Goal: Task Accomplishment & Management: Complete application form

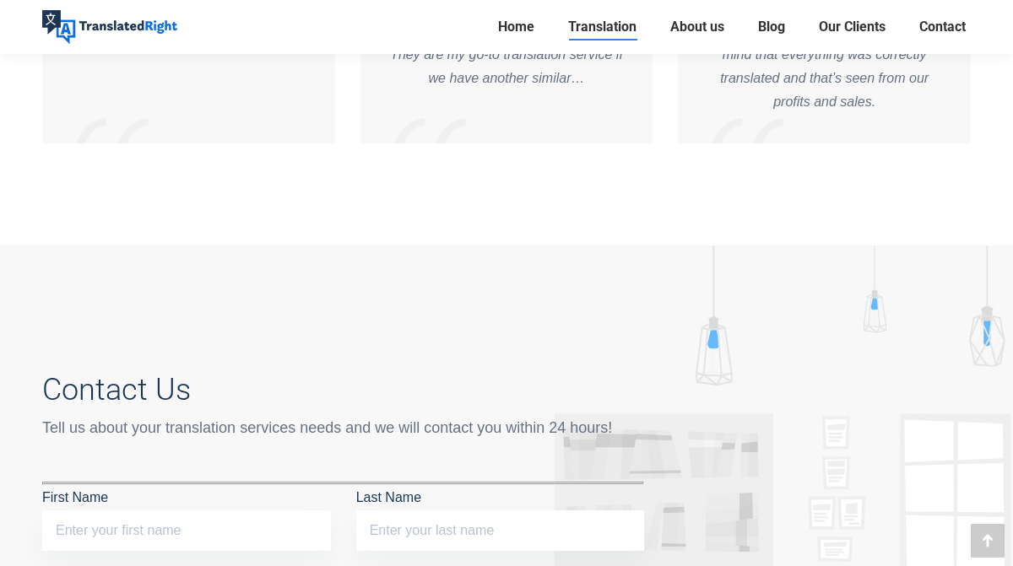
scroll to position [8147, 0]
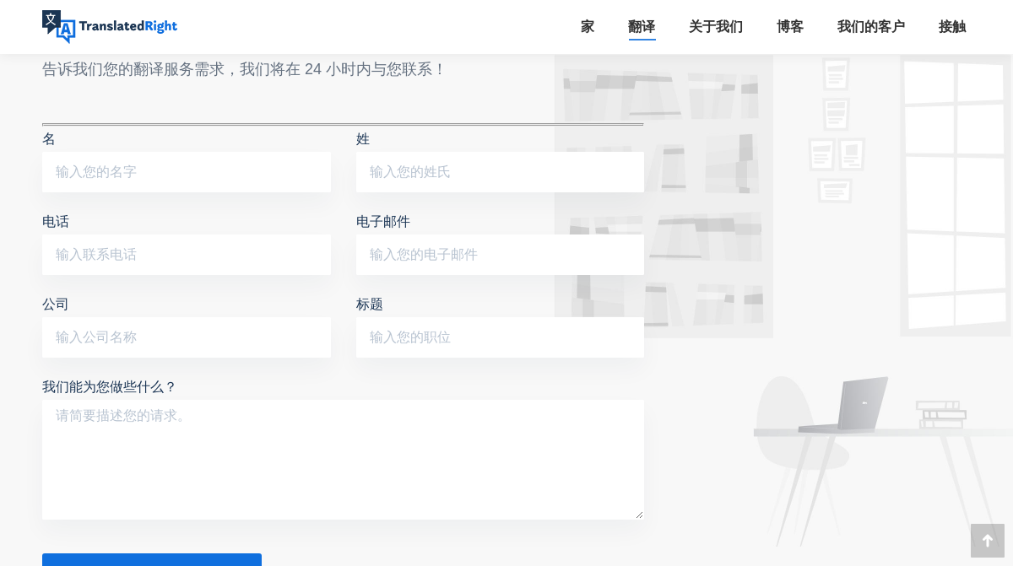
scroll to position [7447, 0]
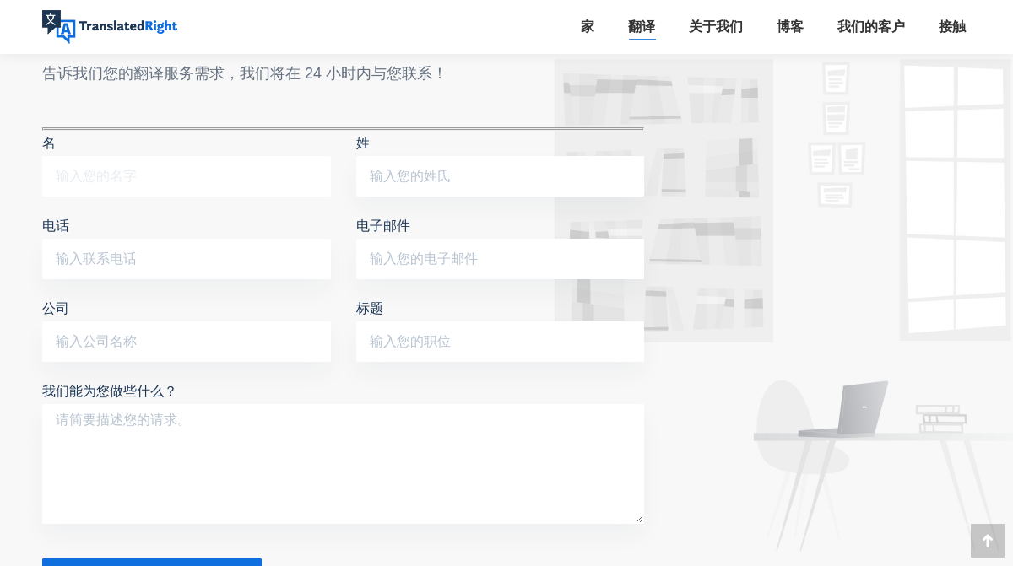
click at [208, 158] on input "名" at bounding box center [186, 176] width 289 height 41
type input "SUN"
type input "YIAN"
type input "80428597"
type input "[EMAIL_ADDRESS][DOMAIN_NAME]"
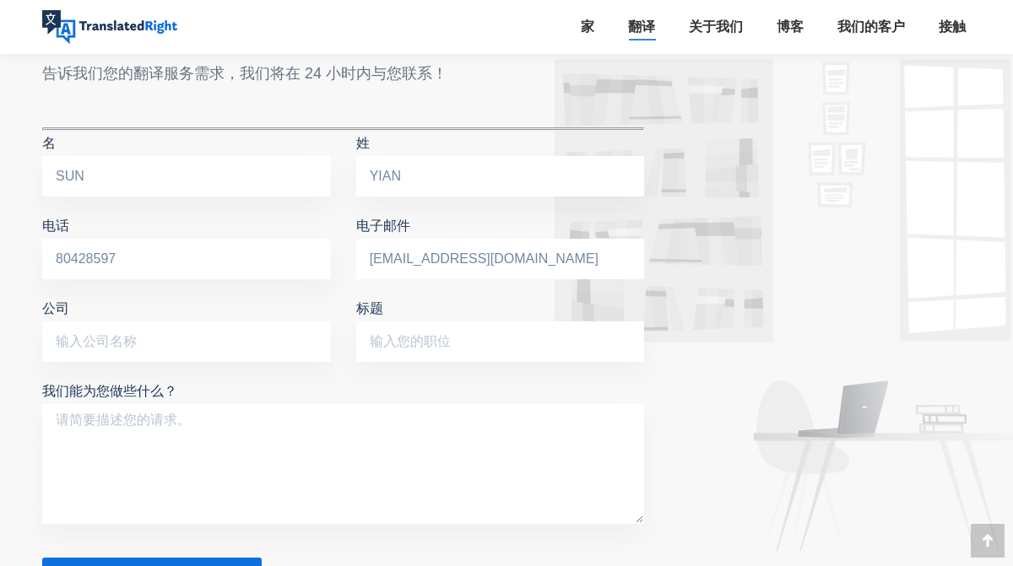
type input "SUTD"
click at [452, 322] on input "标题" at bounding box center [500, 342] width 289 height 41
click at [379, 322] on input "student" at bounding box center [500, 342] width 289 height 41
click at [377, 322] on input "student" at bounding box center [500, 342] width 289 height 41
type input "Student"
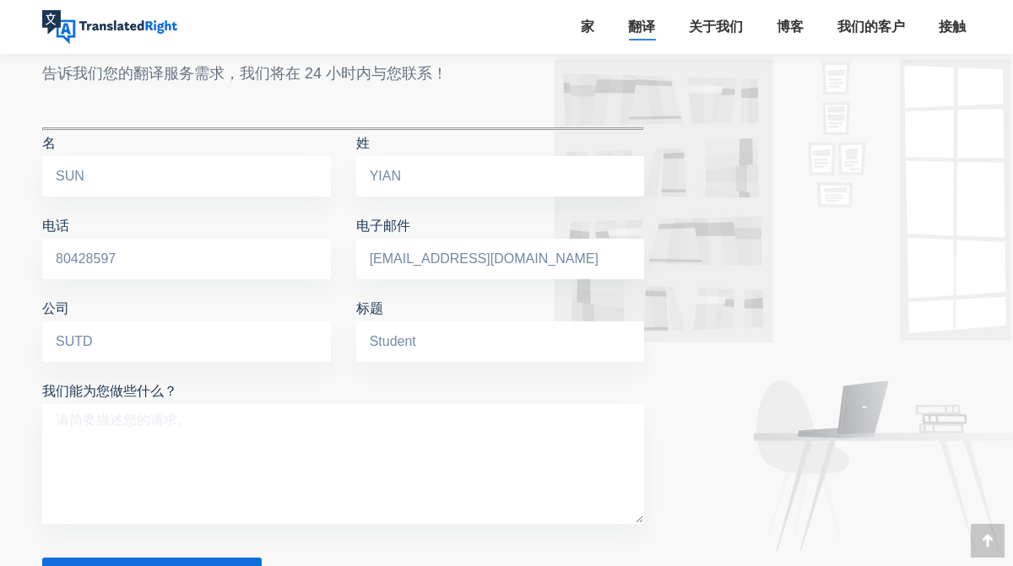
click at [315, 404] on textarea "我们能为您做些什么？" at bounding box center [343, 464] width 602 height 120
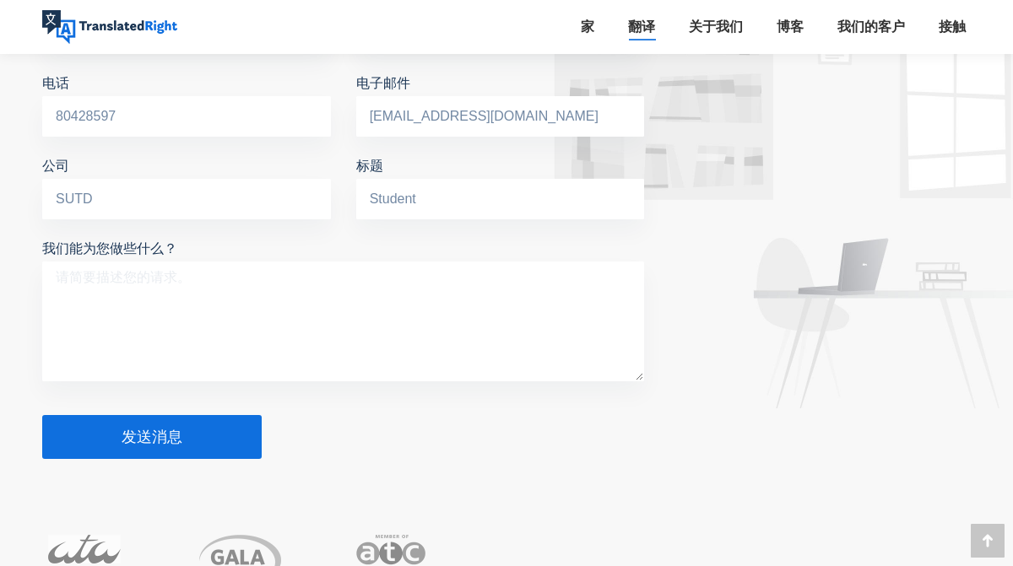
scroll to position [7588, 0]
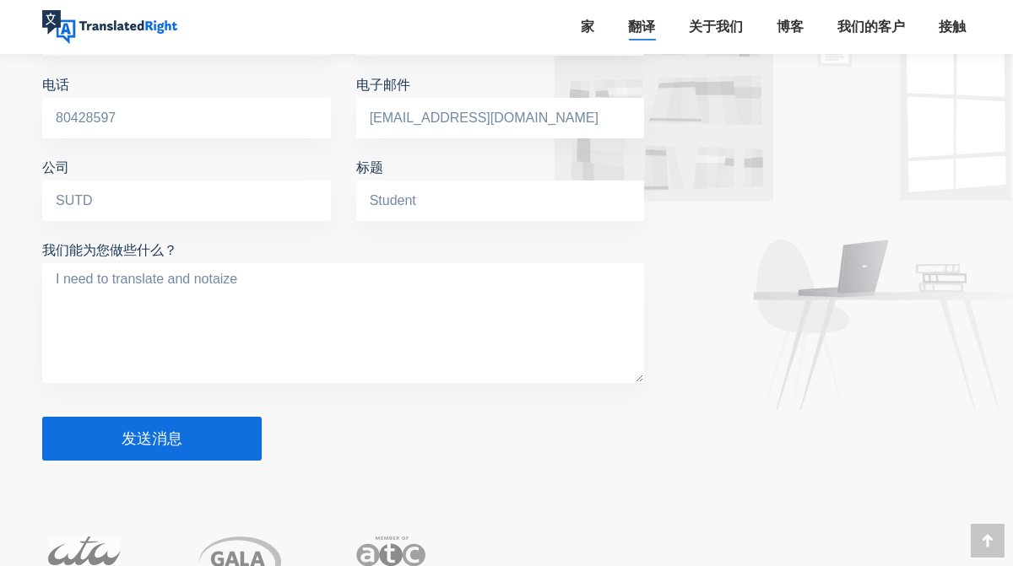
click at [220, 263] on textarea "I need to translate and notaize" at bounding box center [343, 323] width 602 height 120
click at [263, 263] on textarea "I need to translate and notarize" at bounding box center [343, 323] width 602 height 120
type textarea "I need to translate and notarize my foreign id to apply for tuition grant."
click at [151, 425] on button "发送消息" at bounding box center [151, 439] width 219 height 44
click at [157, 430] on font "发送消息" at bounding box center [152, 439] width 61 height 18
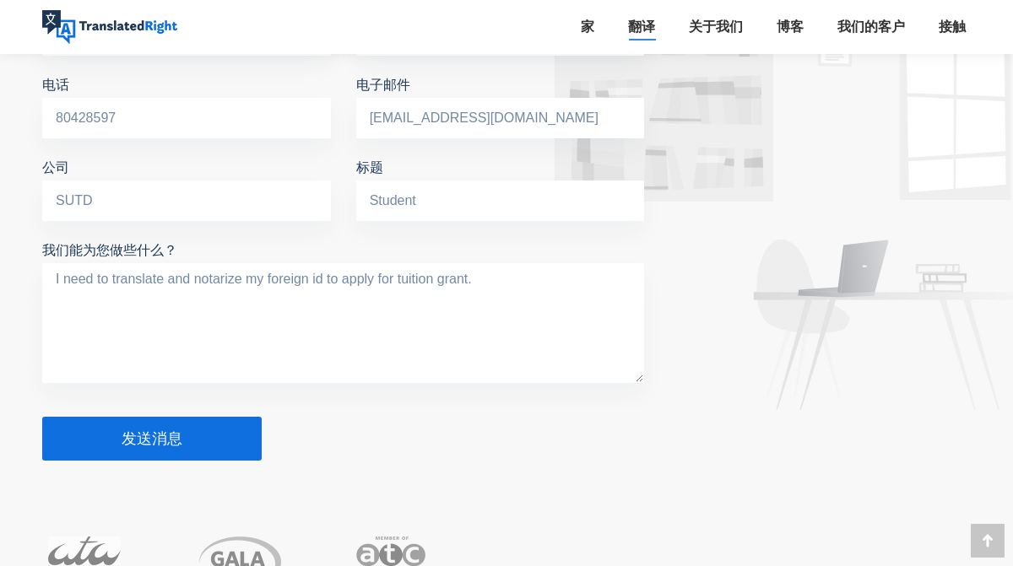
click at [157, 430] on font "发送消息" at bounding box center [152, 439] width 61 height 18
click at [154, 430] on font "发送消息" at bounding box center [152, 439] width 61 height 18
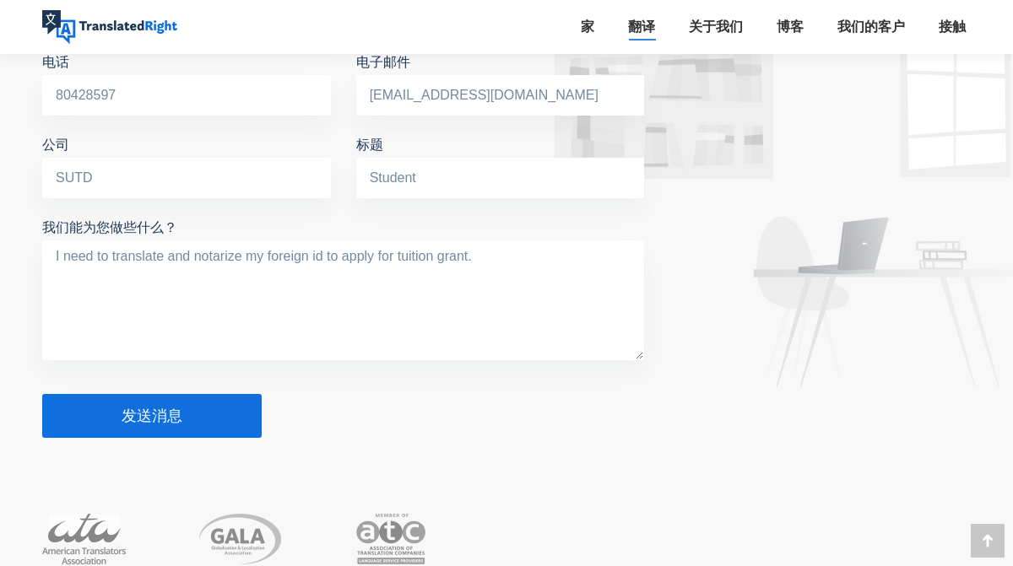
scroll to position [7613, 0]
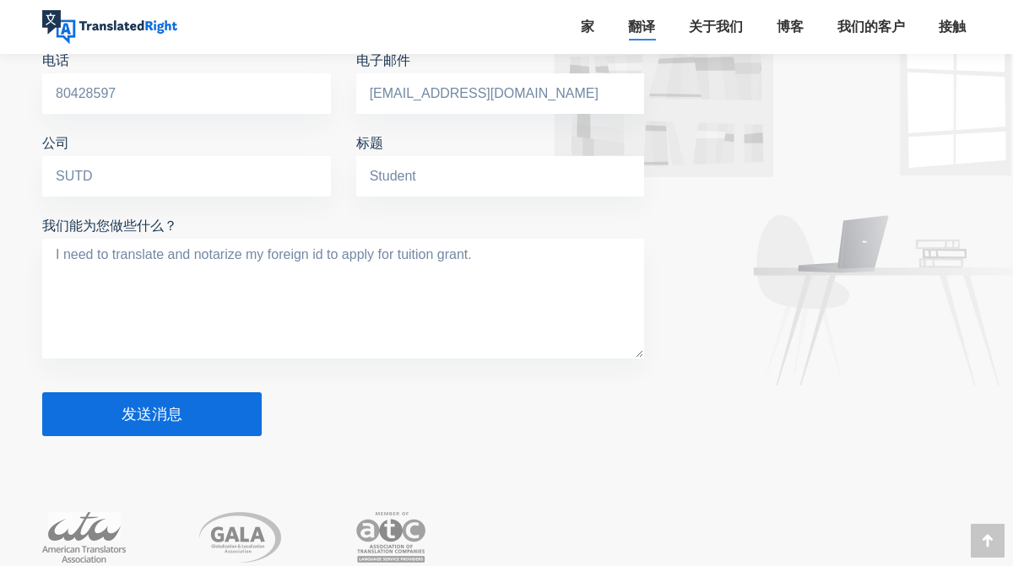
click at [228, 392] on button "发送消息" at bounding box center [151, 414] width 219 height 44
click at [247, 243] on textarea "I need to translate and notarize my foreign id to apply for tuition grant." at bounding box center [343, 299] width 602 height 120
click at [113, 392] on button "发送消息" at bounding box center [151, 414] width 219 height 44
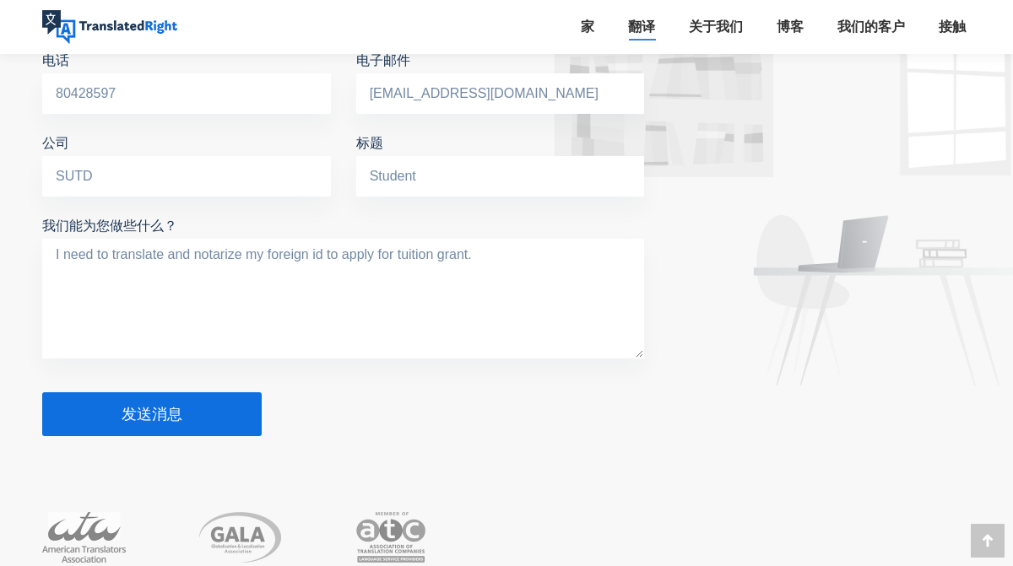
click at [113, 392] on button "发送消息" at bounding box center [151, 414] width 219 height 44
drag, startPoint x: 113, startPoint y: 392, endPoint x: 149, endPoint y: 296, distance: 102.1
click at [113, 392] on button "发送消息" at bounding box center [151, 414] width 219 height 44
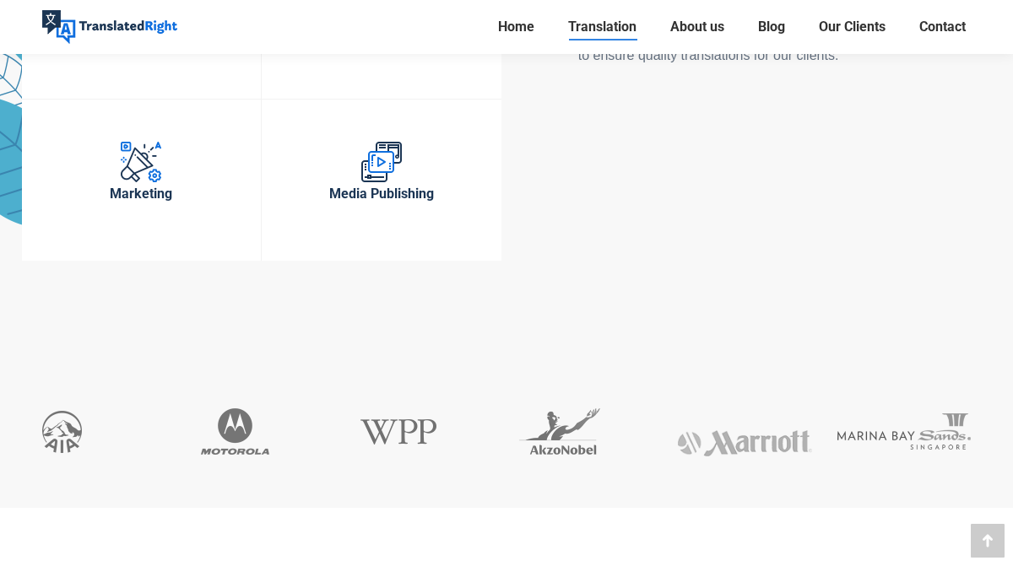
scroll to position [8068, 0]
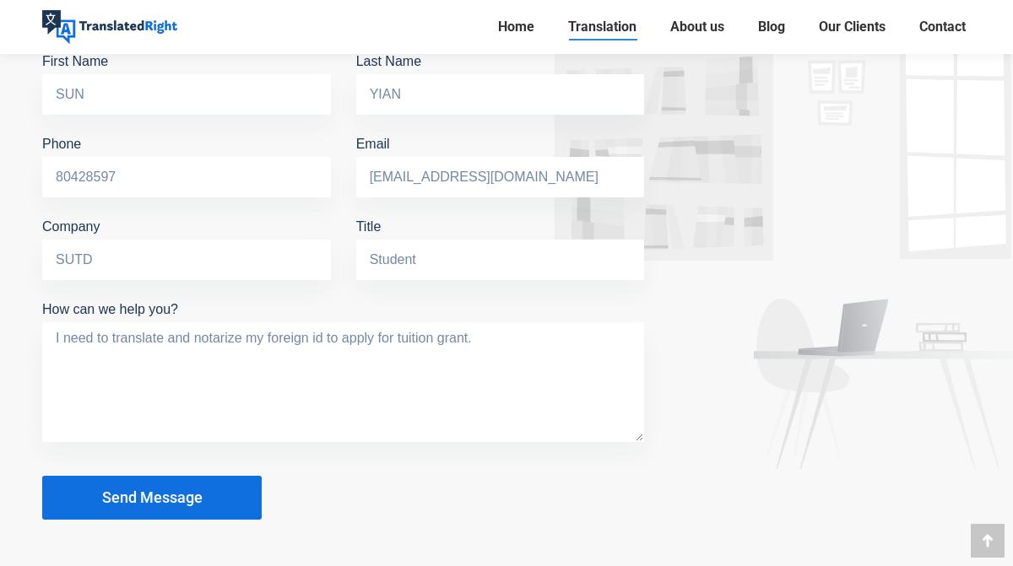
scroll to position [8589, 0]
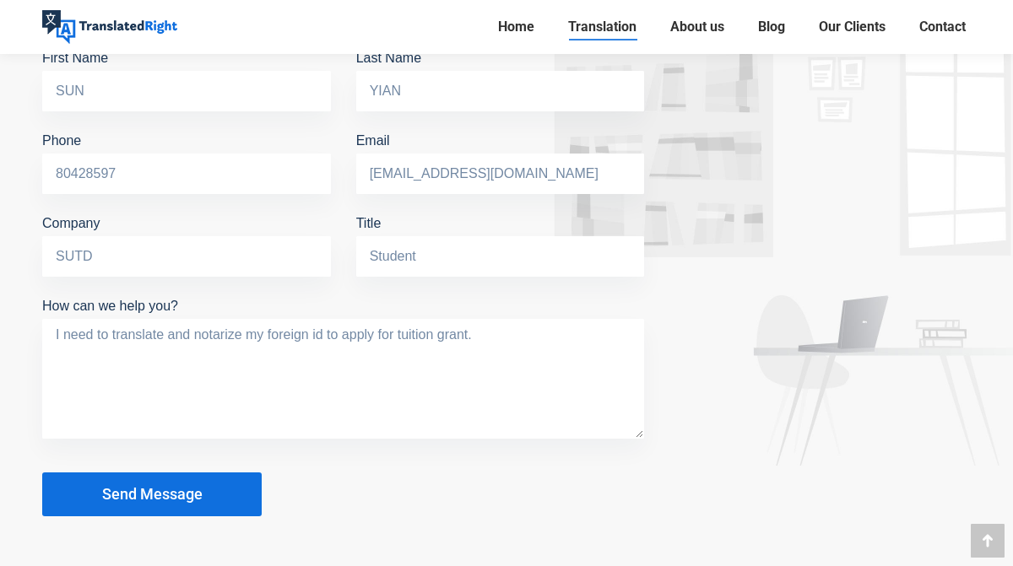
click at [215, 473] on button "Send Message" at bounding box center [151, 495] width 219 height 44
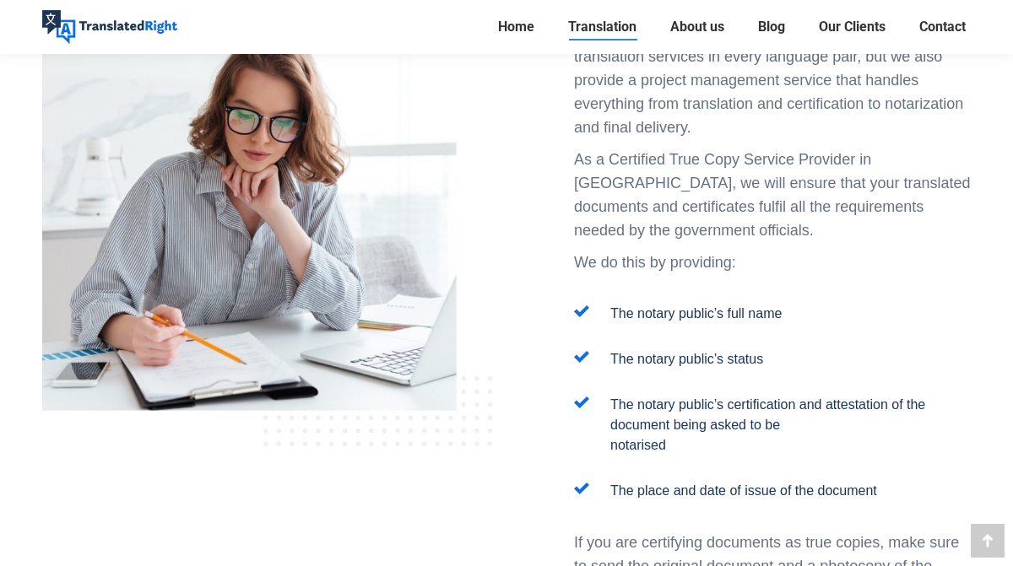
scroll to position [2076, 0]
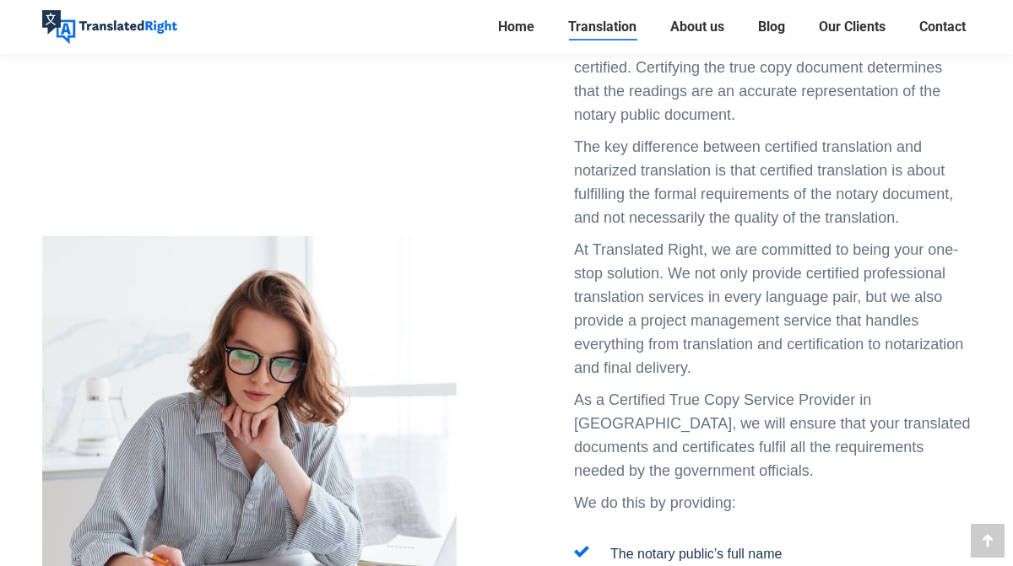
scroll to position [1741, 0]
